Goal: Navigation & Orientation: Find specific page/section

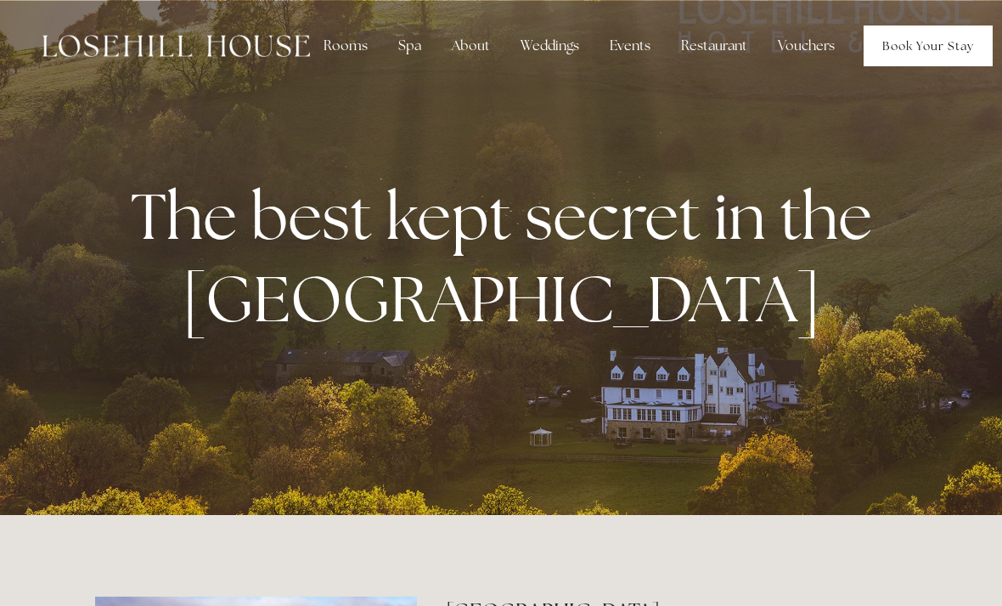
click at [943, 61] on link "Book Your Stay" at bounding box center [928, 45] width 129 height 41
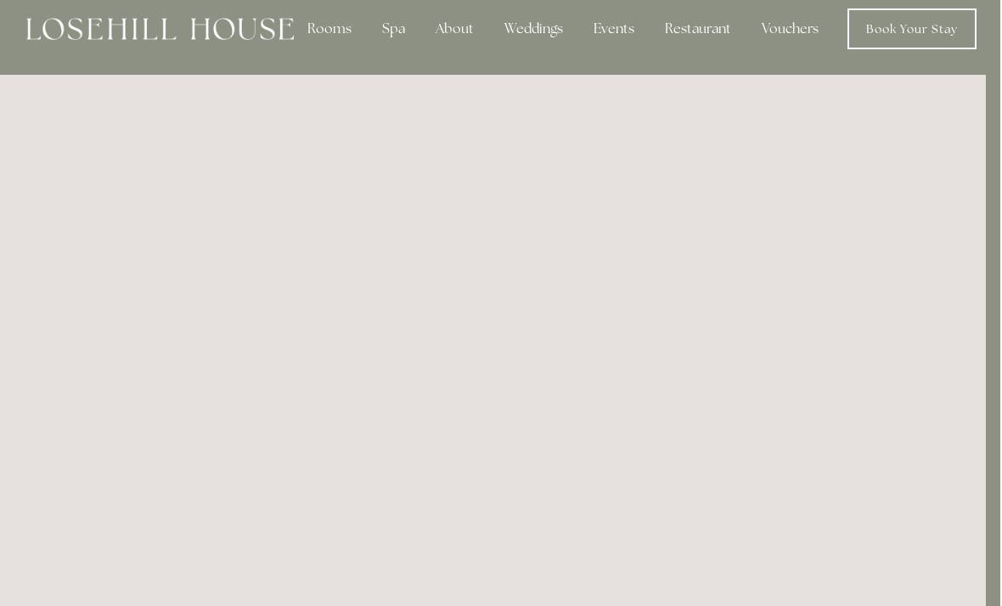
scroll to position [0, 14]
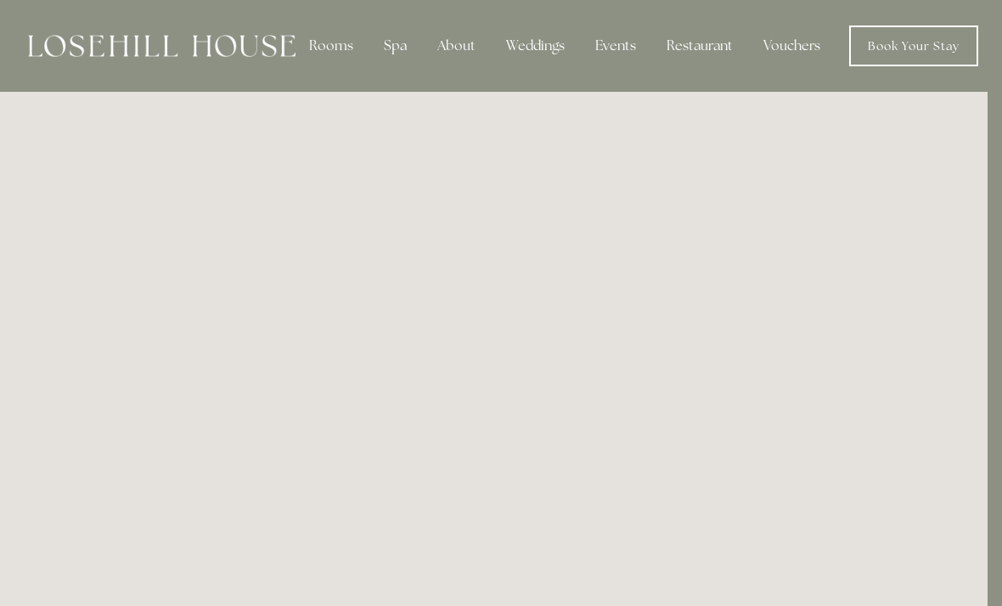
click at [397, 53] on div "Spa" at bounding box center [395, 46] width 50 height 34
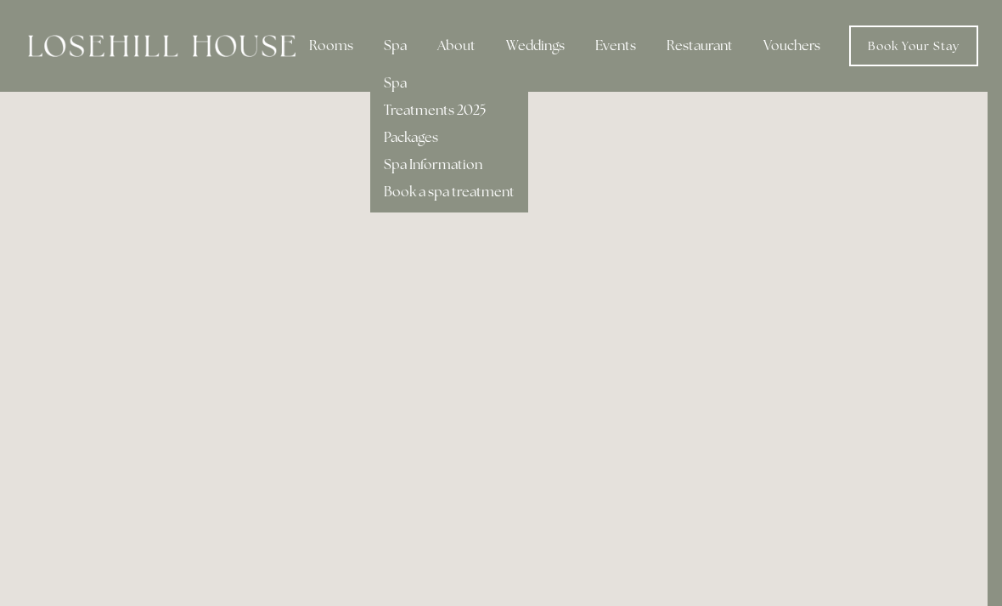
click at [406, 101] on link "Treatments 2025" at bounding box center [435, 110] width 102 height 18
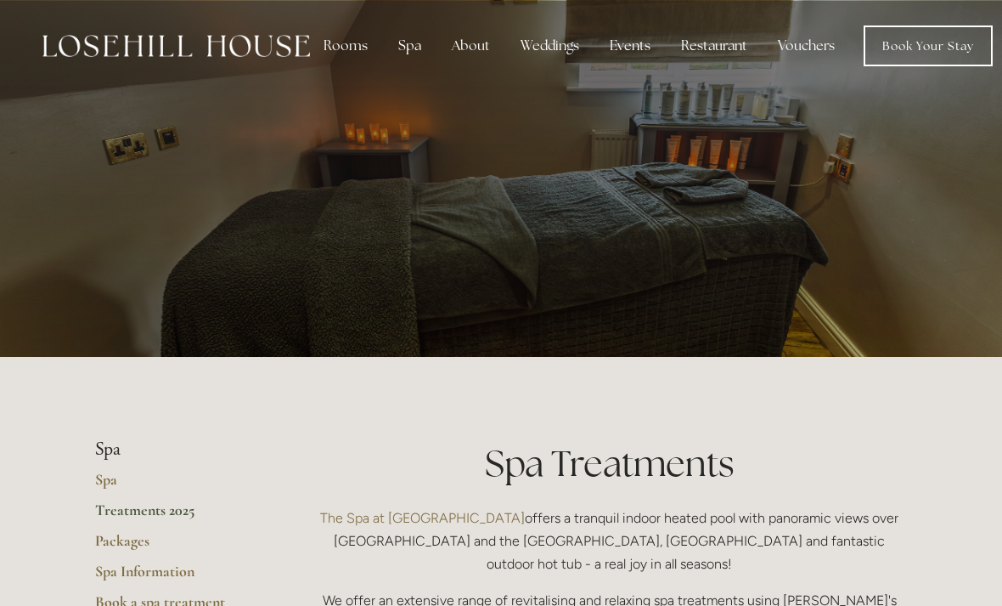
scroll to position [8, 0]
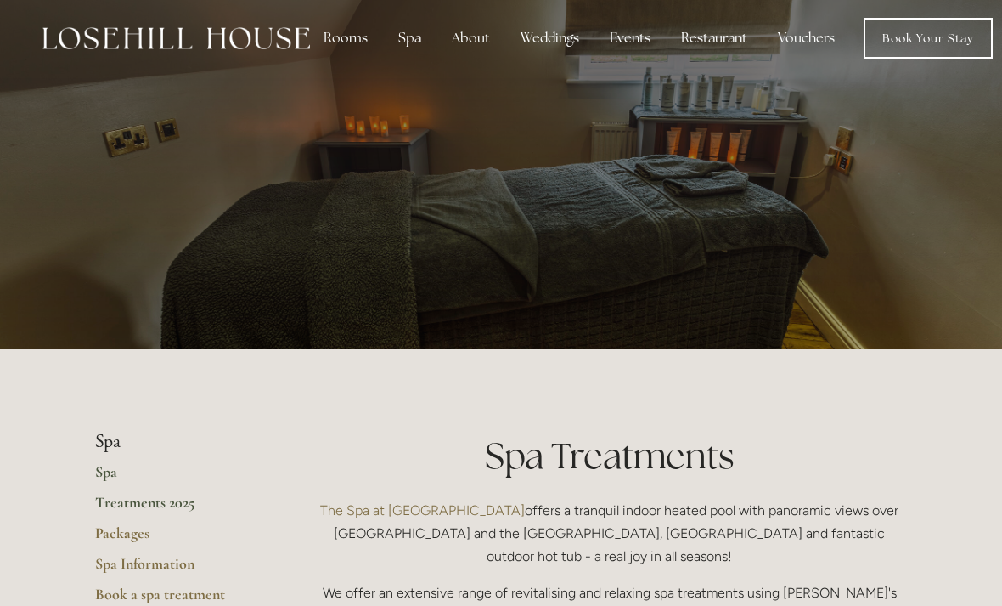
click at [127, 462] on link "Spa" at bounding box center [176, 477] width 162 height 31
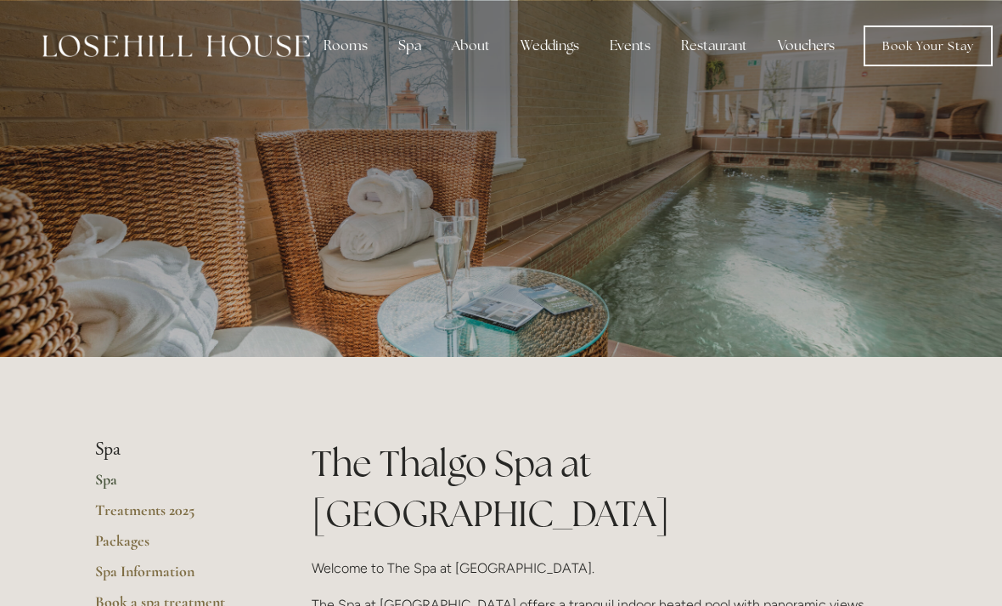
click at [803, 53] on link "Vouchers" at bounding box center [806, 46] width 84 height 34
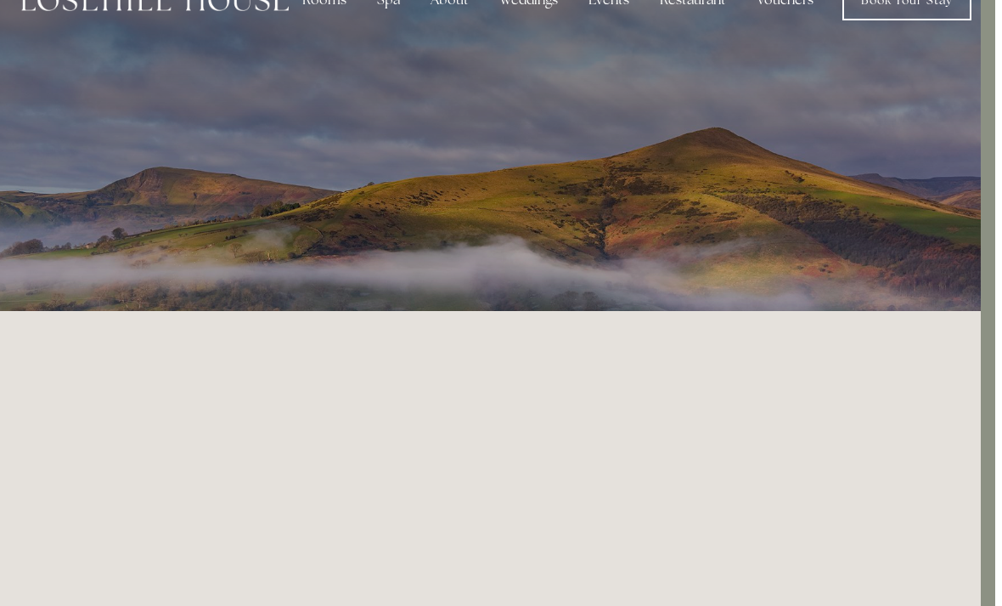
scroll to position [0, 14]
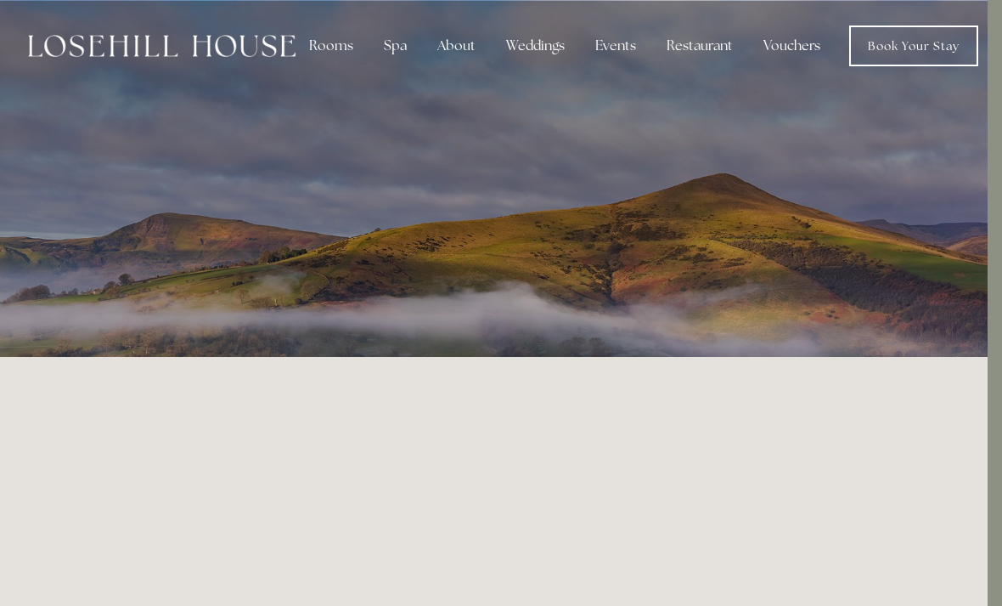
click at [335, 52] on div "Rooms" at bounding box center [331, 46] width 71 height 34
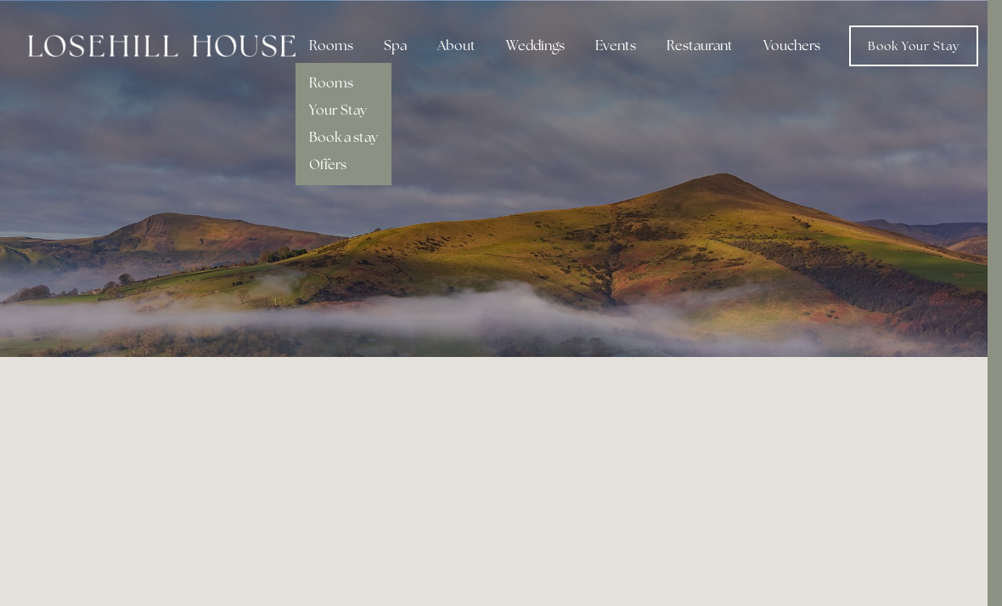
click at [347, 90] on link "Rooms" at bounding box center [331, 83] width 44 height 18
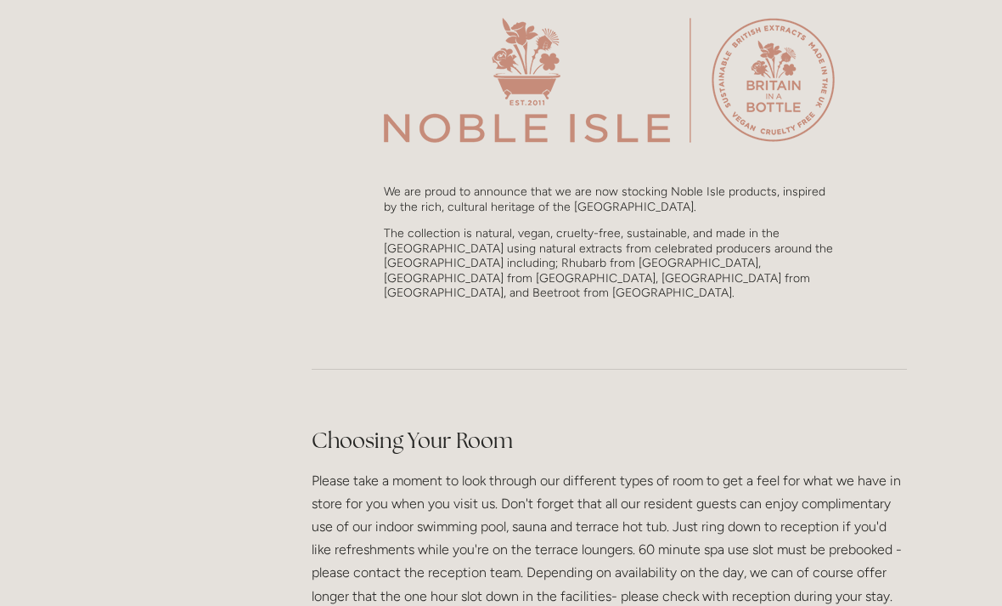
scroll to position [1705, 0]
